Goal: Transaction & Acquisition: Book appointment/travel/reservation

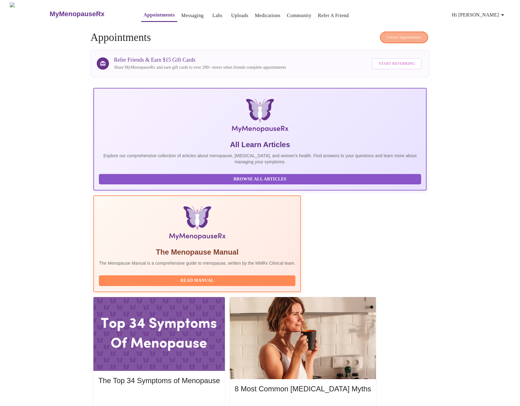
click at [393, 35] on span "Create Appointment" at bounding box center [404, 37] width 34 height 7
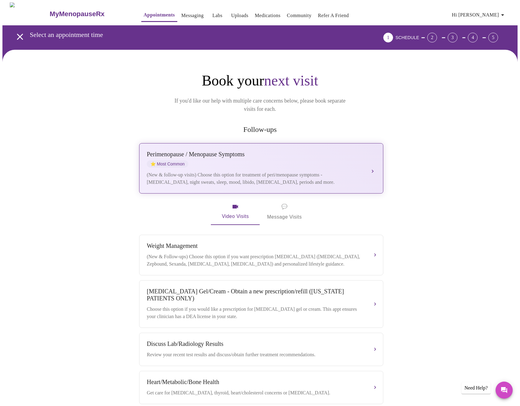
click at [227, 171] on div "(New & follow-up visits) Choose this option for treatment of peri/menopause sym…" at bounding box center [255, 178] width 217 height 15
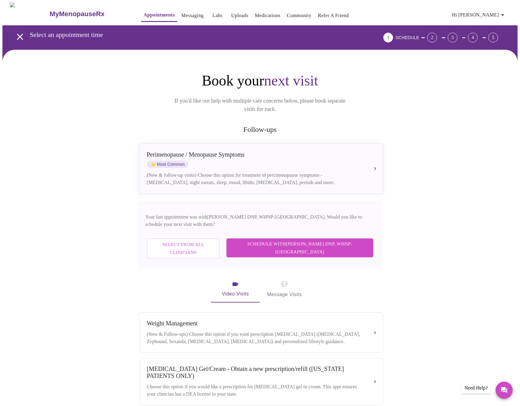
click at [311, 240] on span "Schedule with [PERSON_NAME] DNP, WHNP-BC" at bounding box center [300, 248] width 135 height 16
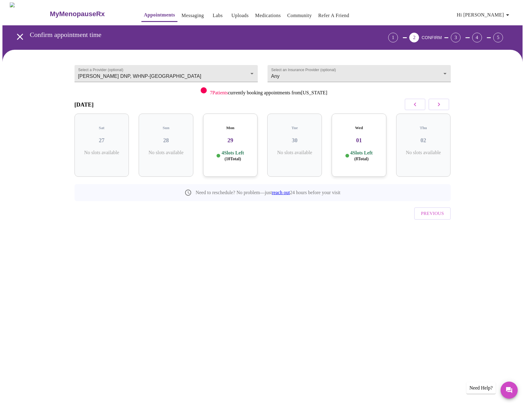
click at [231, 150] on p "4 Slots Left ( 10 Total)" at bounding box center [232, 156] width 22 height 12
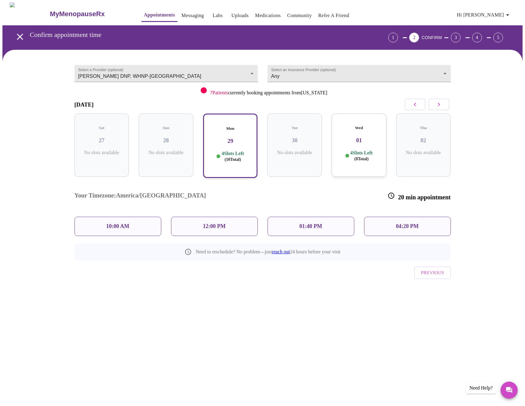
click at [148, 217] on div "10:00 AM" at bounding box center [117, 226] width 87 height 19
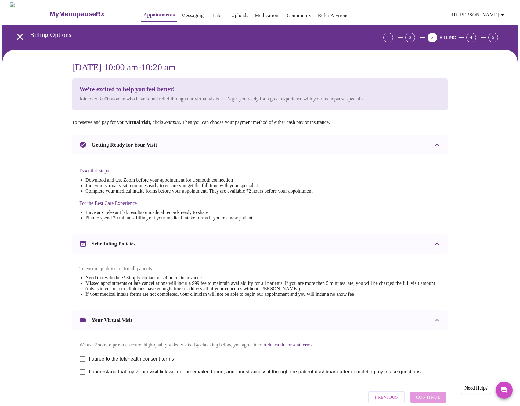
click at [89, 362] on input "I agree to the telehealth consent terms" at bounding box center [82, 359] width 13 height 13
checkbox input "true"
click at [94, 376] on span "I understand that my Zoom visit link will not be emailed to me, and I must acce…" at bounding box center [255, 371] width 332 height 7
click at [89, 378] on input "I understand that my Zoom visit link will not be emailed to me, and I must acce…" at bounding box center [82, 371] width 13 height 13
checkbox input "true"
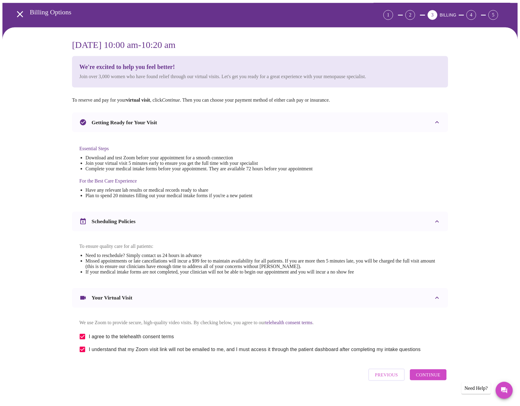
scroll to position [37, 0]
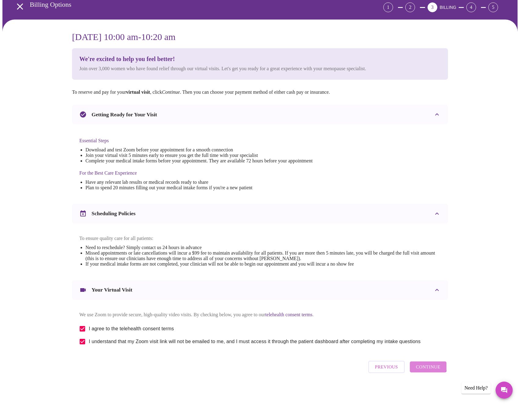
click at [428, 366] on span "Continue" at bounding box center [428, 367] width 24 height 8
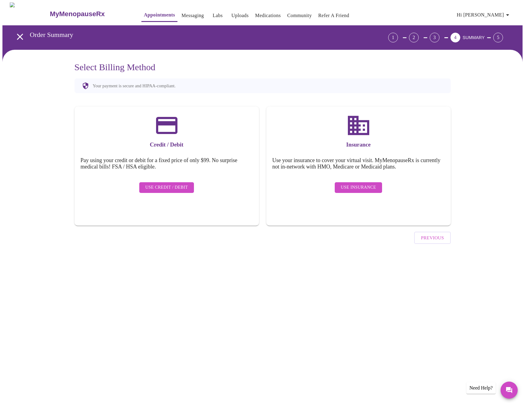
click at [377, 182] on button "Use Insurance" at bounding box center [358, 187] width 47 height 11
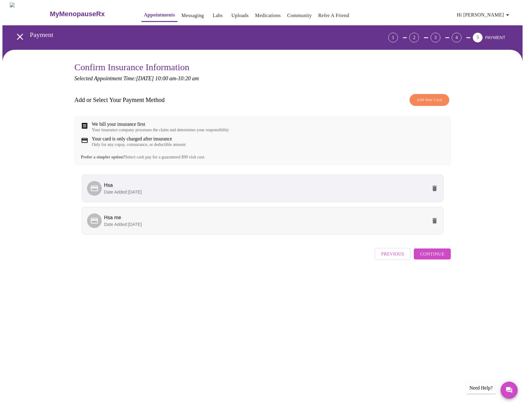
click at [265, 234] on li "Hsa me Date Added: [DATE]" at bounding box center [262, 220] width 361 height 27
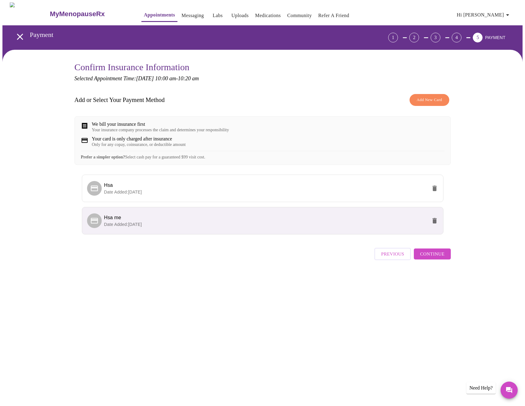
click at [445, 260] on button "Continue" at bounding box center [432, 254] width 37 height 11
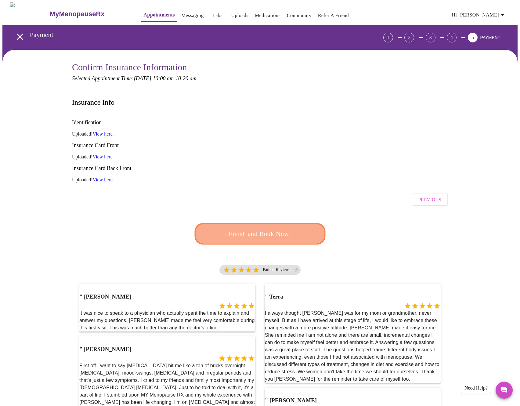
click at [275, 223] on button "Finish and Book Now!" at bounding box center [260, 234] width 135 height 22
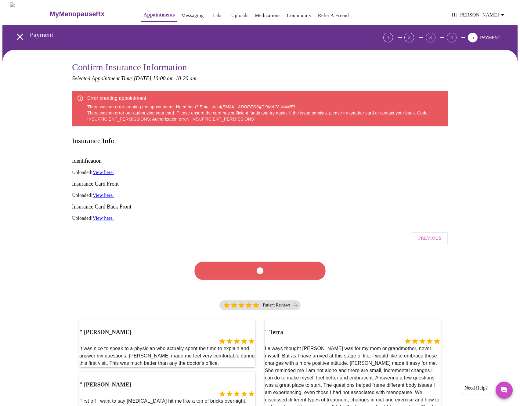
drag, startPoint x: 274, startPoint y: 122, endPoint x: 260, endPoint y: 117, distance: 14.7
click at [270, 119] on div "Error creating appointment There was an error creating the appointment. Need he…" at bounding box center [265, 109] width 356 height 32
click at [112, 116] on div "Error creating appointment There was an error creating the appointment. Need he…" at bounding box center [265, 109] width 356 height 32
click at [111, 116] on div "Error creating appointment There was an error creating the appointment. Need he…" at bounding box center [265, 109] width 356 height 32
copy div "INSUFFICIENT_PERMISSIONS"
